Goal: Task Accomplishment & Management: Complete application form

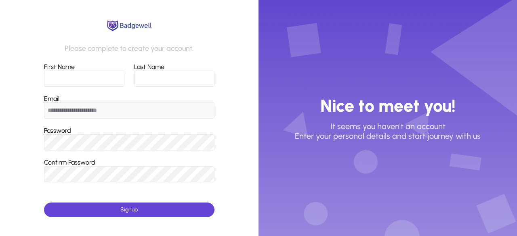
click at [88, 79] on input "First Name" at bounding box center [84, 79] width 81 height 16
type input "********"
click at [183, 78] on input "Last Name" at bounding box center [174, 79] width 80 height 16
type input "******"
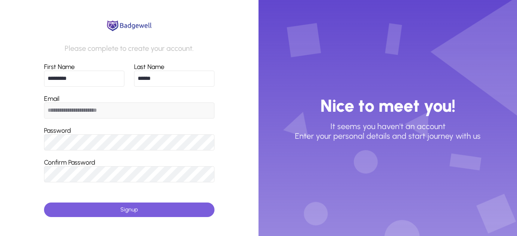
click at [130, 206] on span "submit" at bounding box center [129, 209] width 170 height 19
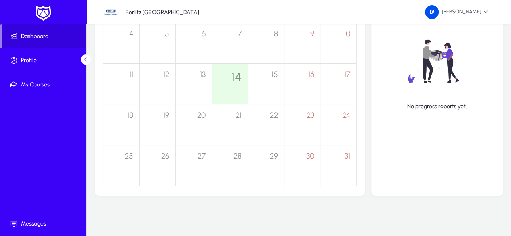
scroll to position [147, 0]
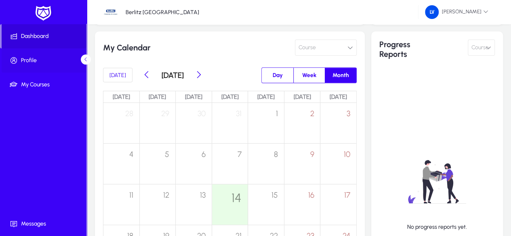
click at [34, 58] on span "Profile" at bounding box center [45, 61] width 86 height 8
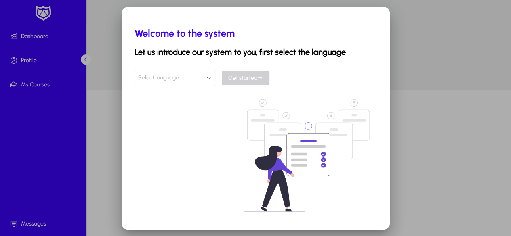
click at [207, 80] on icon "button" at bounding box center [209, 78] width 6 height 6
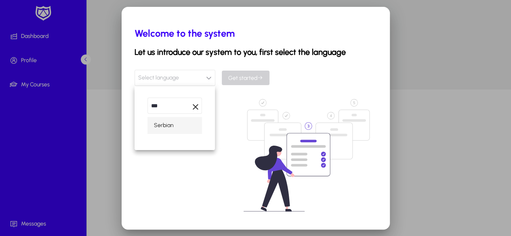
type input "***"
click at [175, 128] on mat-option "Serbian" at bounding box center [174, 125] width 55 height 17
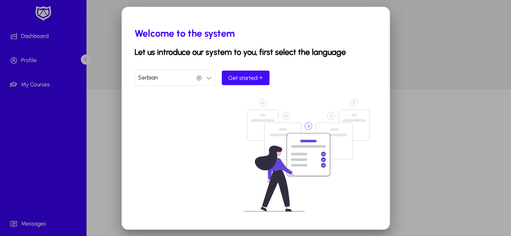
click at [237, 76] on span "Get started" at bounding box center [245, 78] width 35 height 7
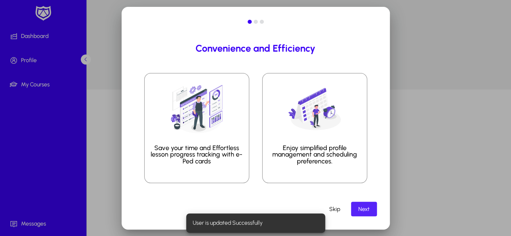
click at [360, 207] on span "Next" at bounding box center [363, 209] width 11 height 7
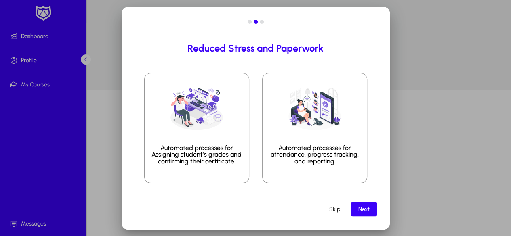
click at [360, 208] on span "Next" at bounding box center [363, 209] width 11 height 7
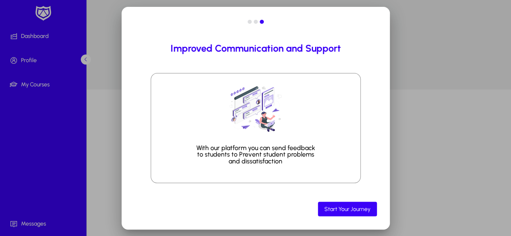
click at [360, 208] on span "Start Your Journey" at bounding box center [347, 209] width 46 height 7
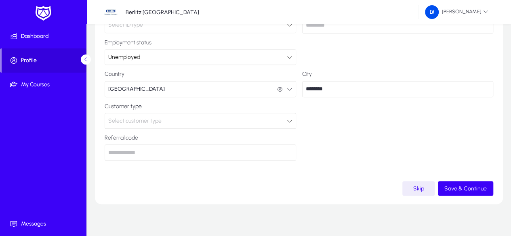
scroll to position [215, 0]
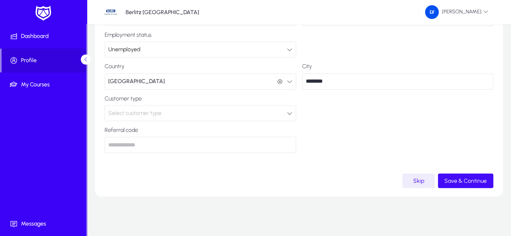
click at [466, 179] on span "Save & Continue" at bounding box center [465, 181] width 42 height 7
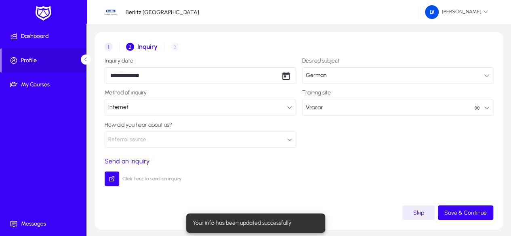
scroll to position [40, 0]
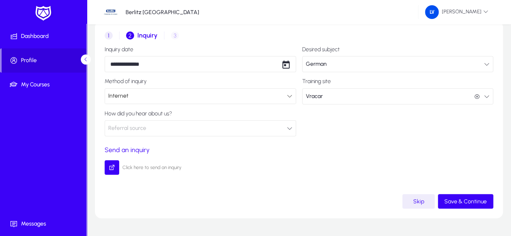
click at [292, 127] on icon "button" at bounding box center [290, 129] width 6 height 6
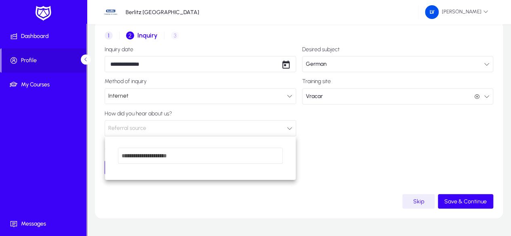
click at [292, 127] on div at bounding box center [255, 118] width 511 height 236
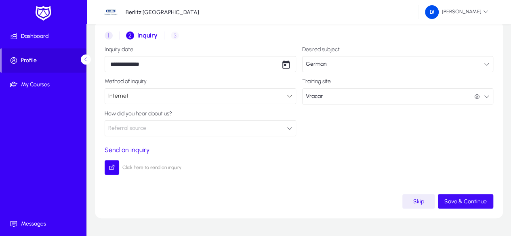
click at [464, 198] on span "submit" at bounding box center [465, 201] width 55 height 19
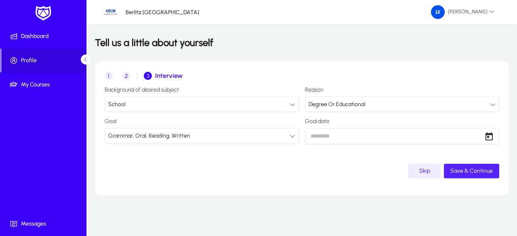
click at [475, 173] on span "Save & Continue" at bounding box center [471, 171] width 42 height 7
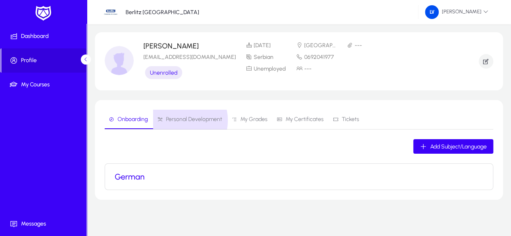
click at [181, 120] on span "Personal Development" at bounding box center [194, 120] width 56 height 6
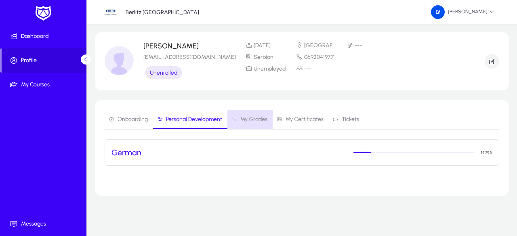
click at [252, 118] on span "My Grades" at bounding box center [253, 120] width 27 height 6
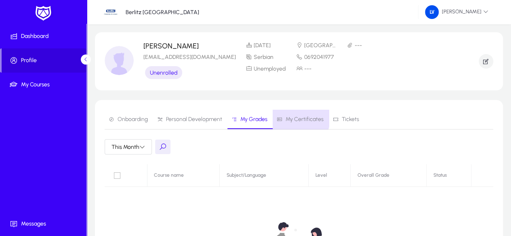
click at [291, 117] on span "My Certificates" at bounding box center [305, 120] width 38 height 6
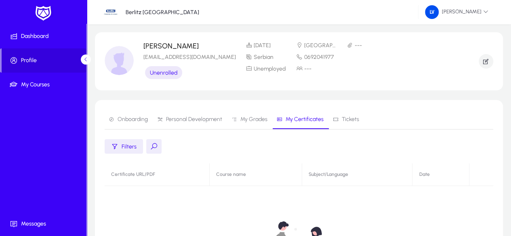
click at [348, 118] on span "Tickets" at bounding box center [350, 120] width 17 height 6
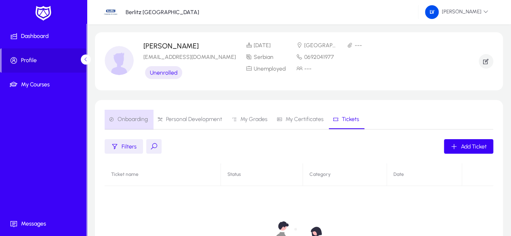
click at [130, 115] on span "Onboarding" at bounding box center [128, 119] width 39 height 19
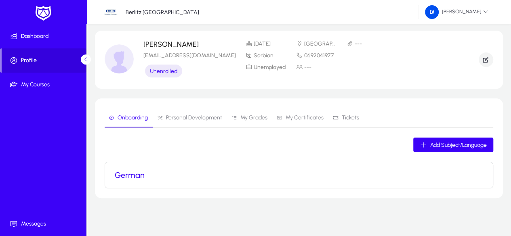
scroll to position [3, 0]
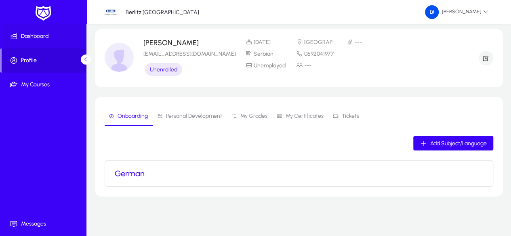
click at [40, 37] on span "Dashboard" at bounding box center [45, 36] width 86 height 8
